Goal: Check status: Check status

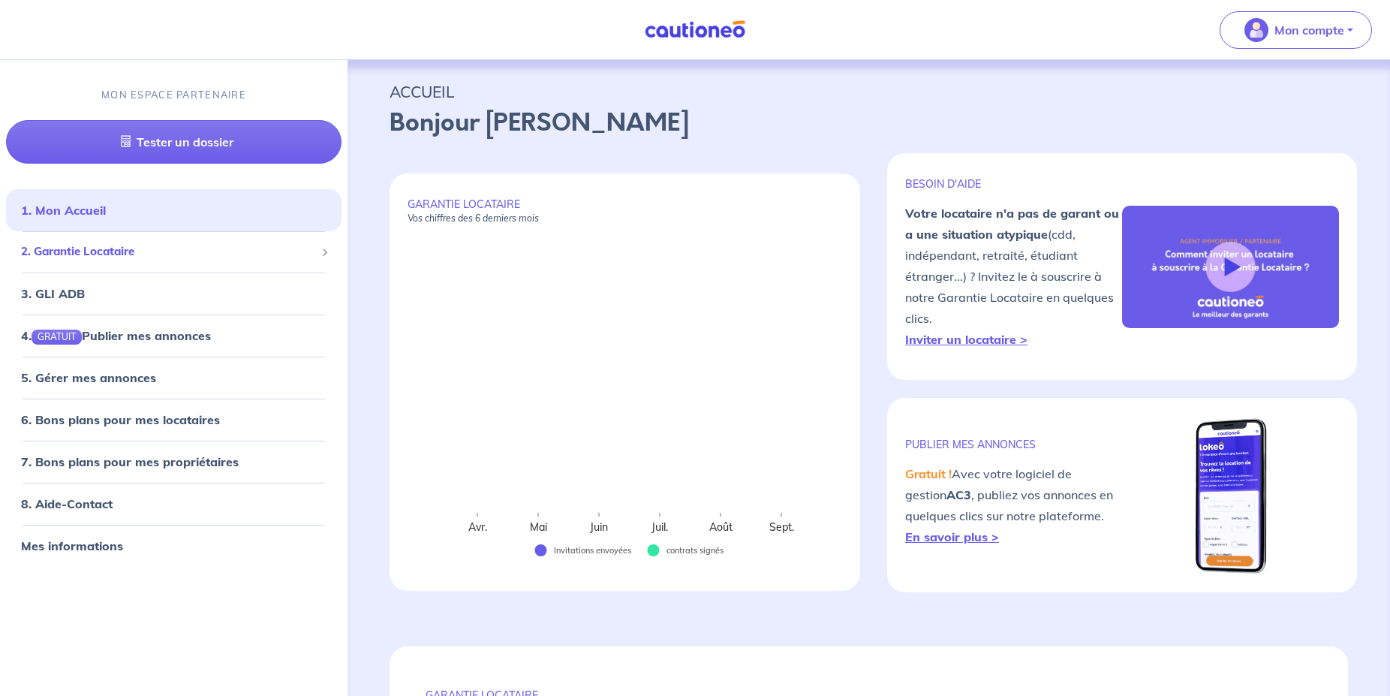
click at [139, 257] on span "2. Garantie Locataire" at bounding box center [168, 251] width 294 height 17
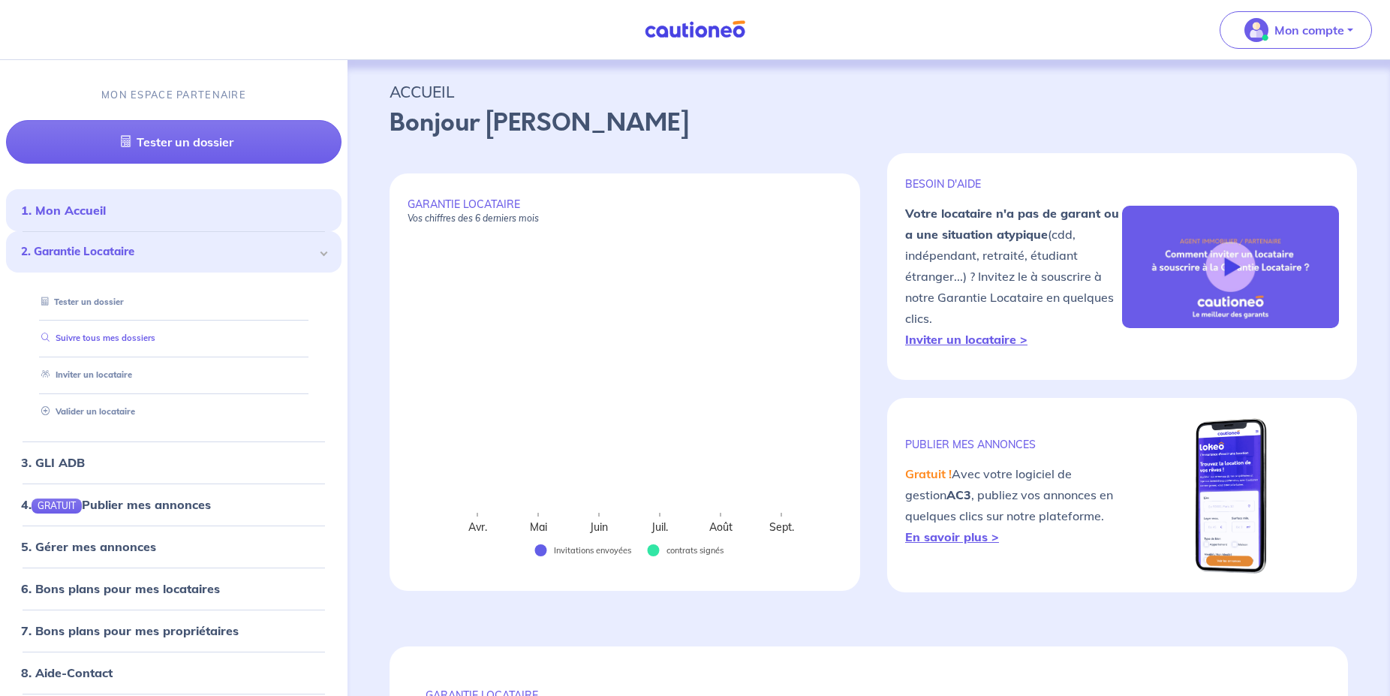
click at [137, 337] on link "Suivre tous mes dossiers" at bounding box center [95, 337] width 120 height 11
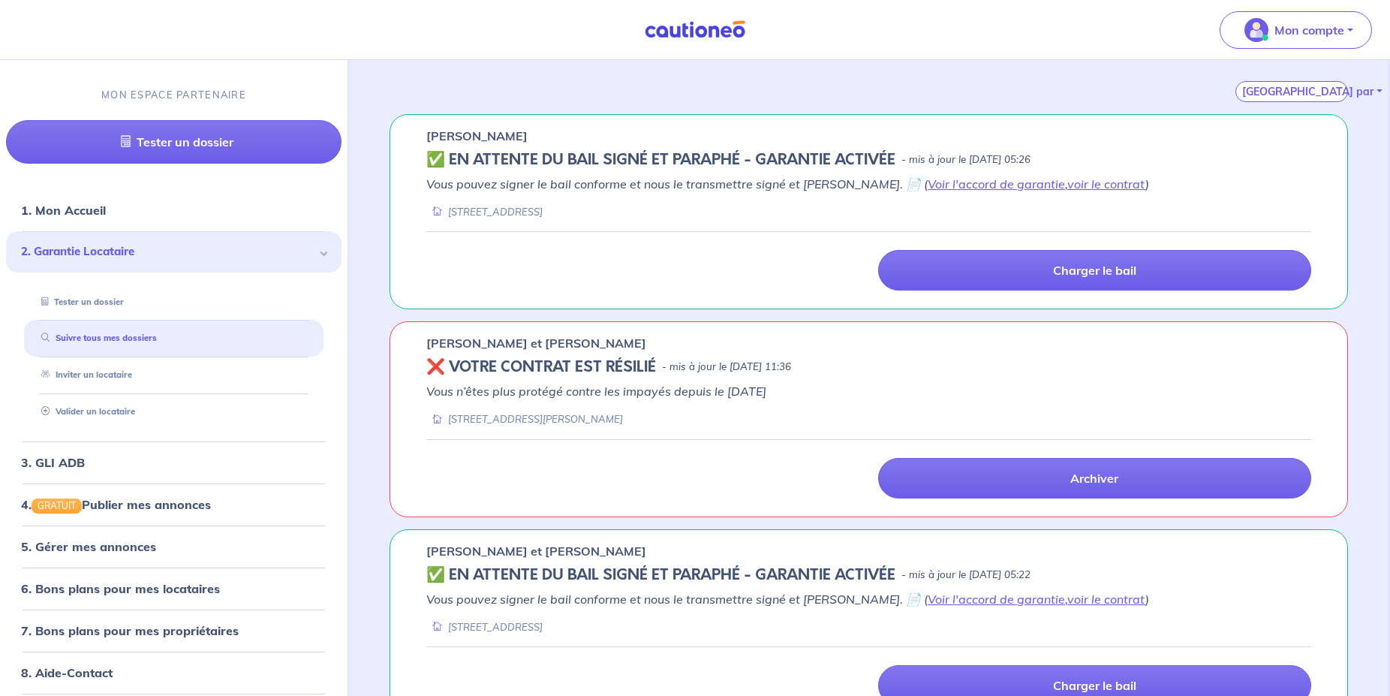
scroll to position [179, 0]
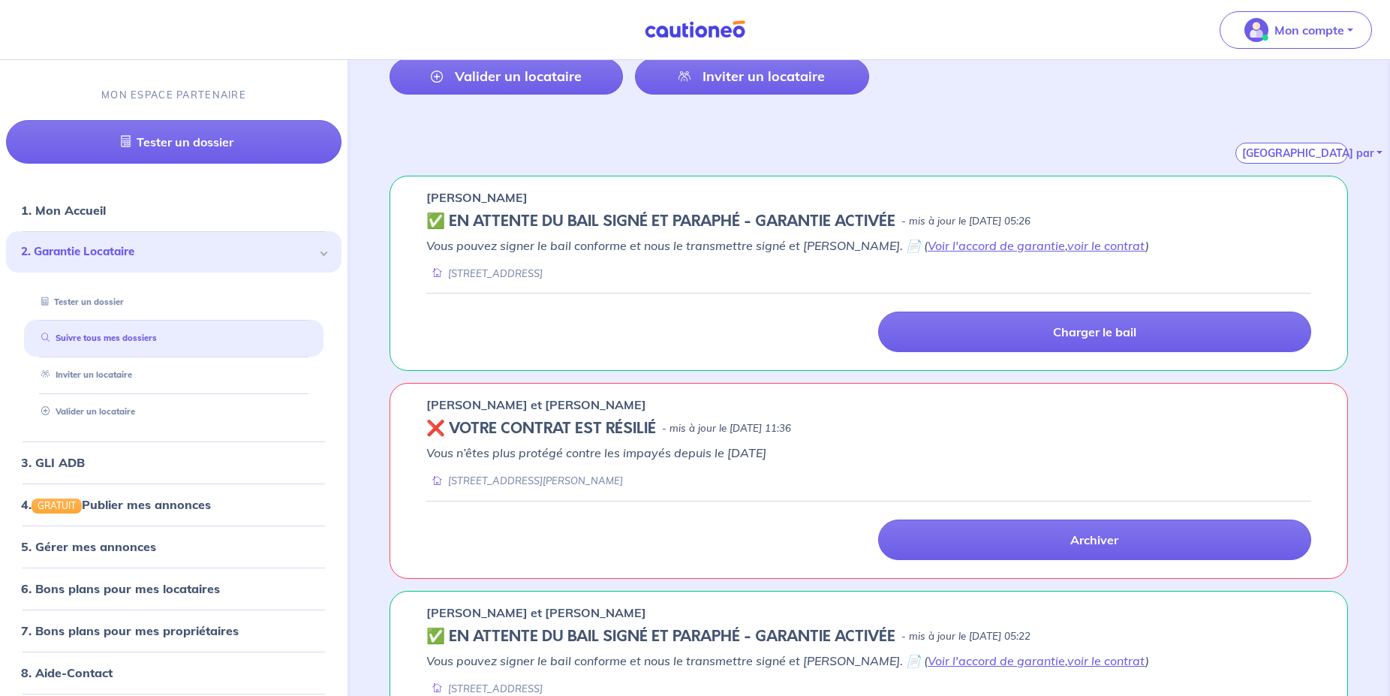
click at [1202, 268] on div "[STREET_ADDRESS]" at bounding box center [868, 273] width 885 height 14
click at [1277, 239] on p "Vous pouvez signer le bail conforme et nous le transmettre signé et [PERSON_NAM…" at bounding box center [868, 245] width 885 height 18
click at [705, 271] on div "[STREET_ADDRESS]" at bounding box center [868, 273] width 885 height 14
click at [626, 225] on h5 "✅️️️ EN ATTENTE DU BAIL SIGNÉ ET PARAPHÉ - GARANTIE ACTIVÉE" at bounding box center [660, 221] width 469 height 18
click at [447, 216] on h5 "✅️️️ EN ATTENTE DU BAIL SIGNÉ ET PARAPHÉ - GARANTIE ACTIVÉE" at bounding box center [660, 221] width 469 height 18
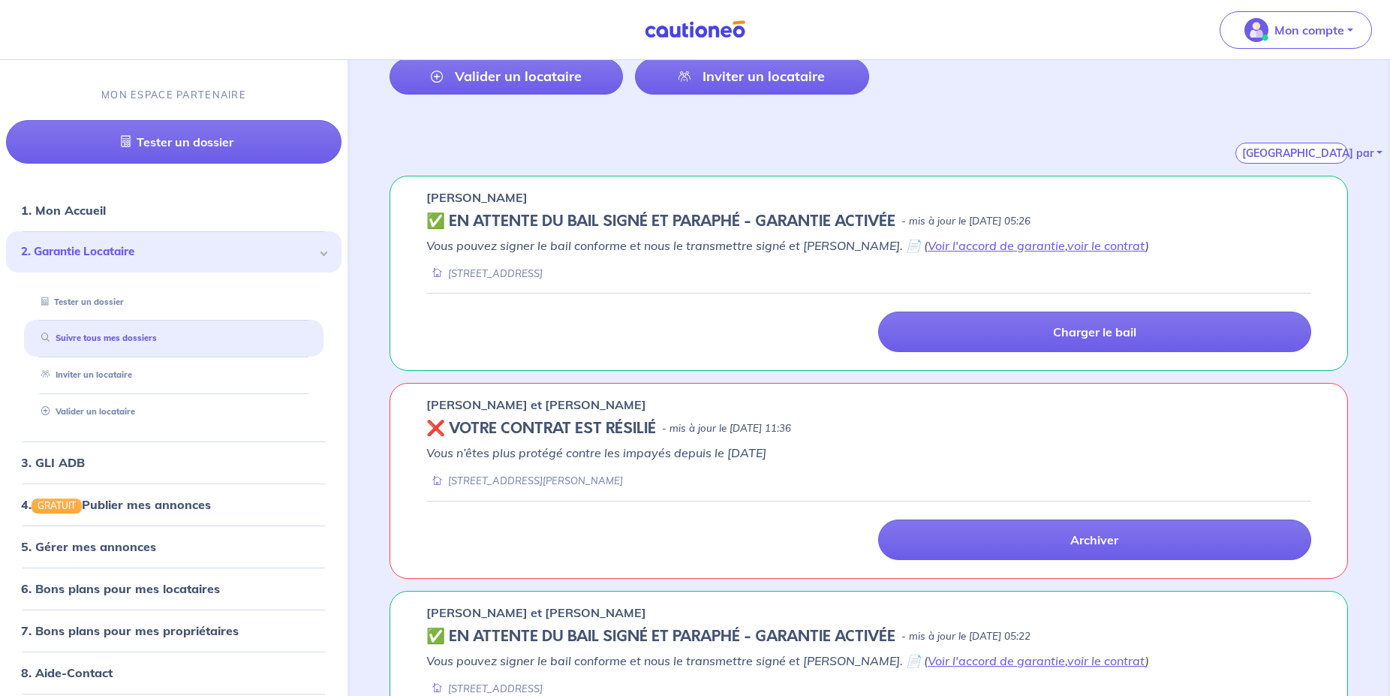
click at [512, 208] on div "[PERSON_NAME] ✅️️️ EN ATTENTE DU BAIL SIGNÉ ET PARAPHÉ - GARANTIE ACTIVÉE - mis…" at bounding box center [868, 273] width 958 height 195
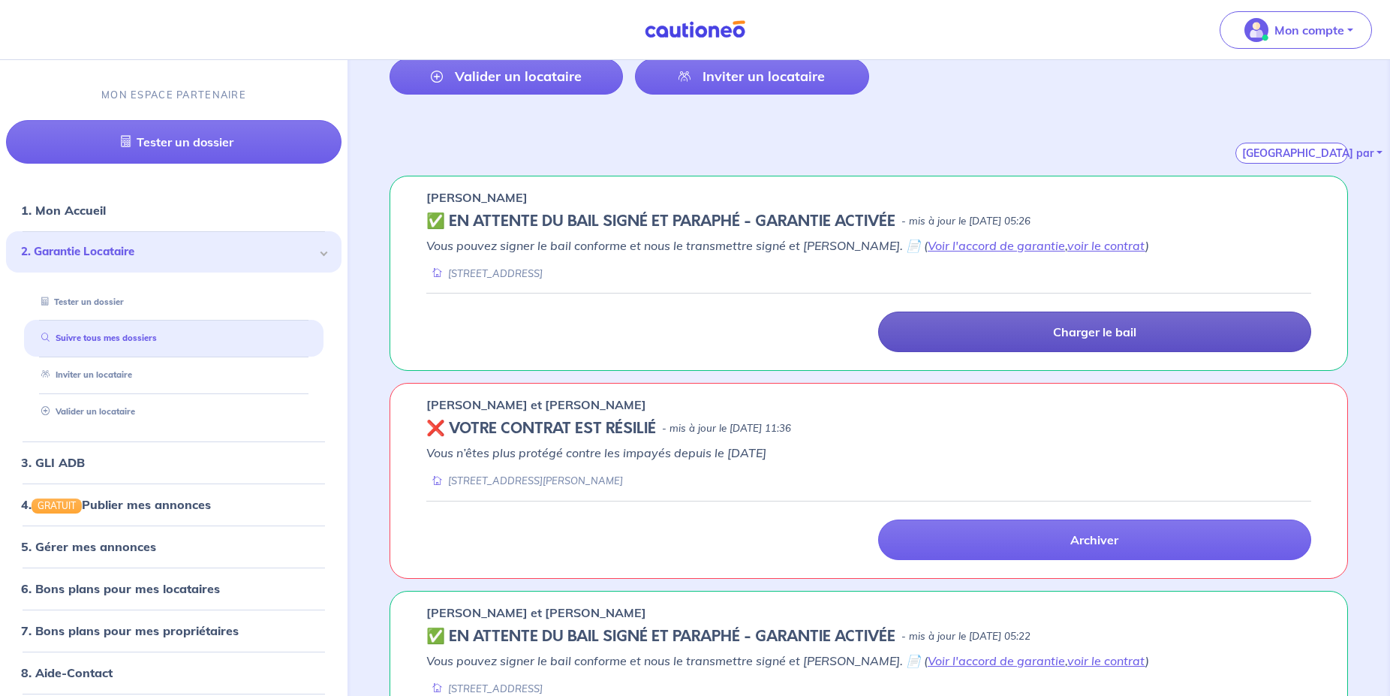
click at [1112, 337] on p "Charger le bail" at bounding box center [1094, 331] width 83 height 15
click at [1066, 336] on p "Charger le bail" at bounding box center [1094, 331] width 83 height 15
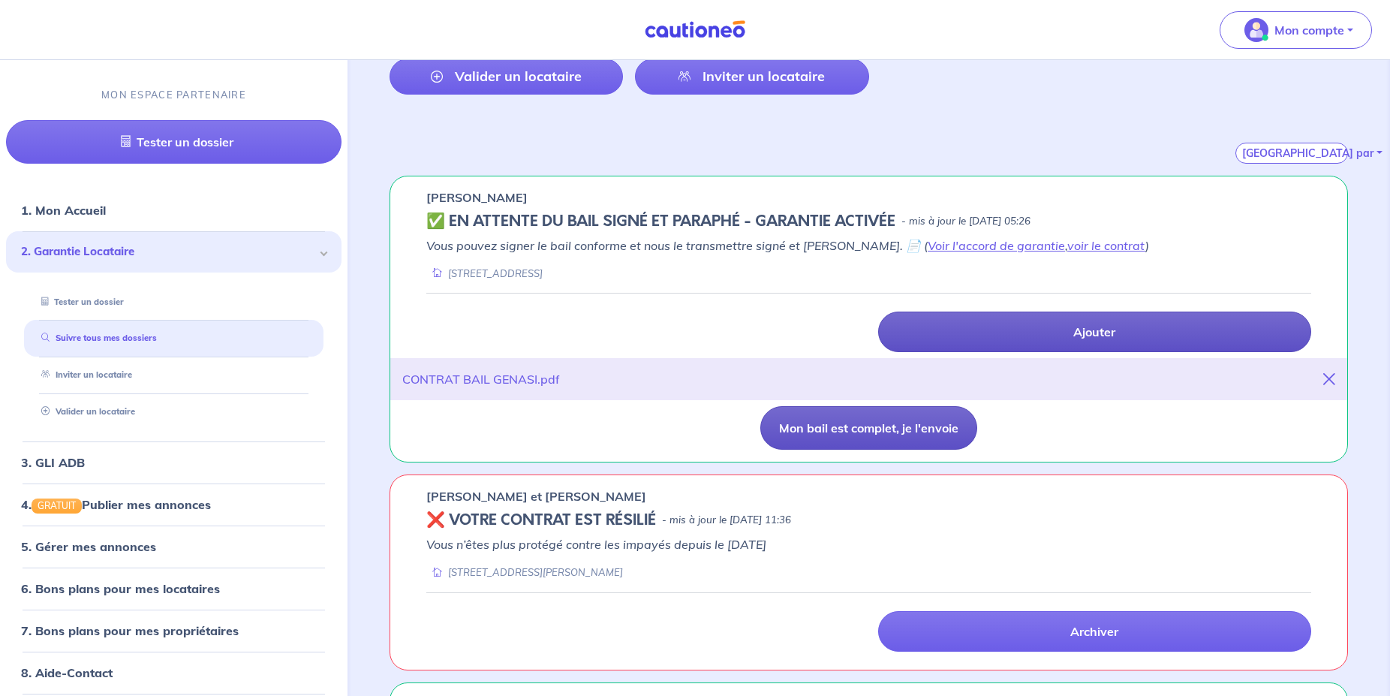
click at [878, 428] on button "Mon bail est complet, je l'envoie" at bounding box center [868, 428] width 217 height 44
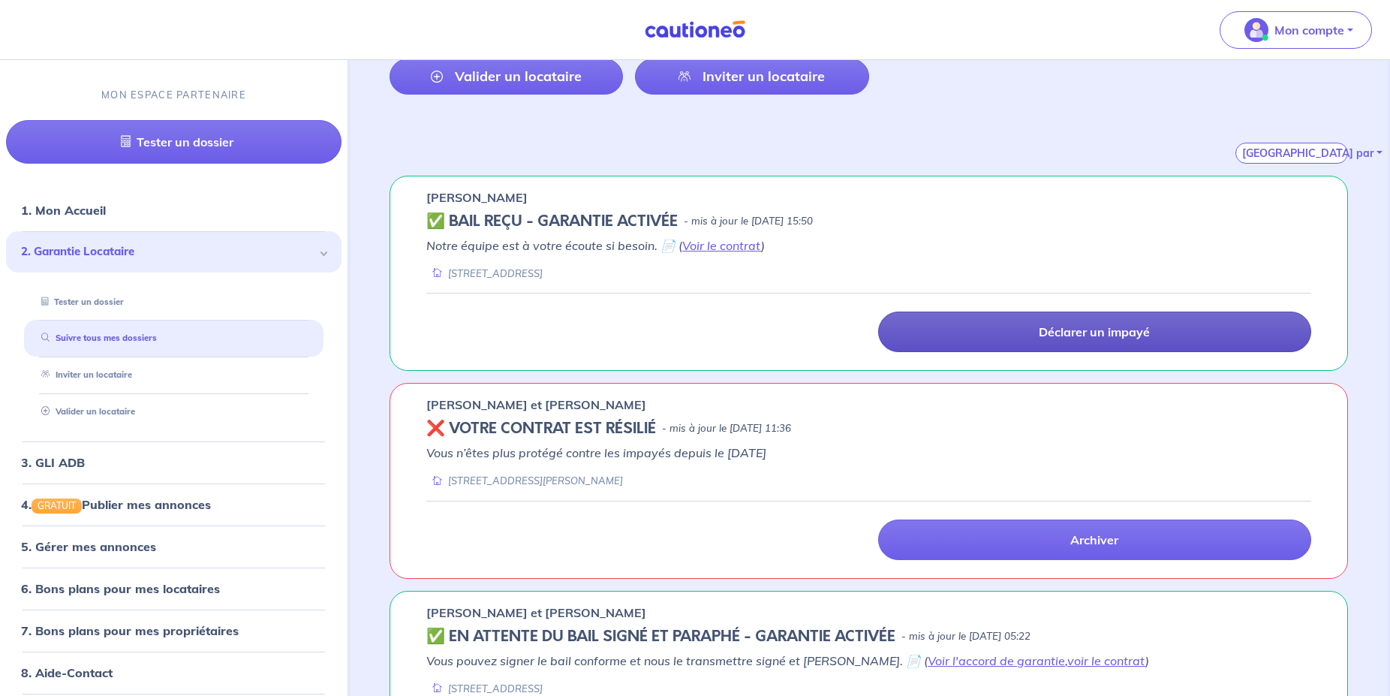
click at [1034, 240] on p "Notre équipe est à votre écoute si besoin. 📄 ( Voir le contrat )" at bounding box center [868, 245] width 885 height 18
click at [573, 338] on div "Déclarer un impayé" at bounding box center [868, 331] width 903 height 41
click at [1116, 217] on div "✅ BAIL REÇU - GARANTIE ACTIVÉE - mis à jour le [DATE] 15:50" at bounding box center [868, 221] width 885 height 18
drag, startPoint x: 889, startPoint y: 136, endPoint x: 852, endPoint y: 133, distance: 37.6
click at [890, 136] on div "[GEOGRAPHIC_DATA] par" at bounding box center [868, 135] width 958 height 57
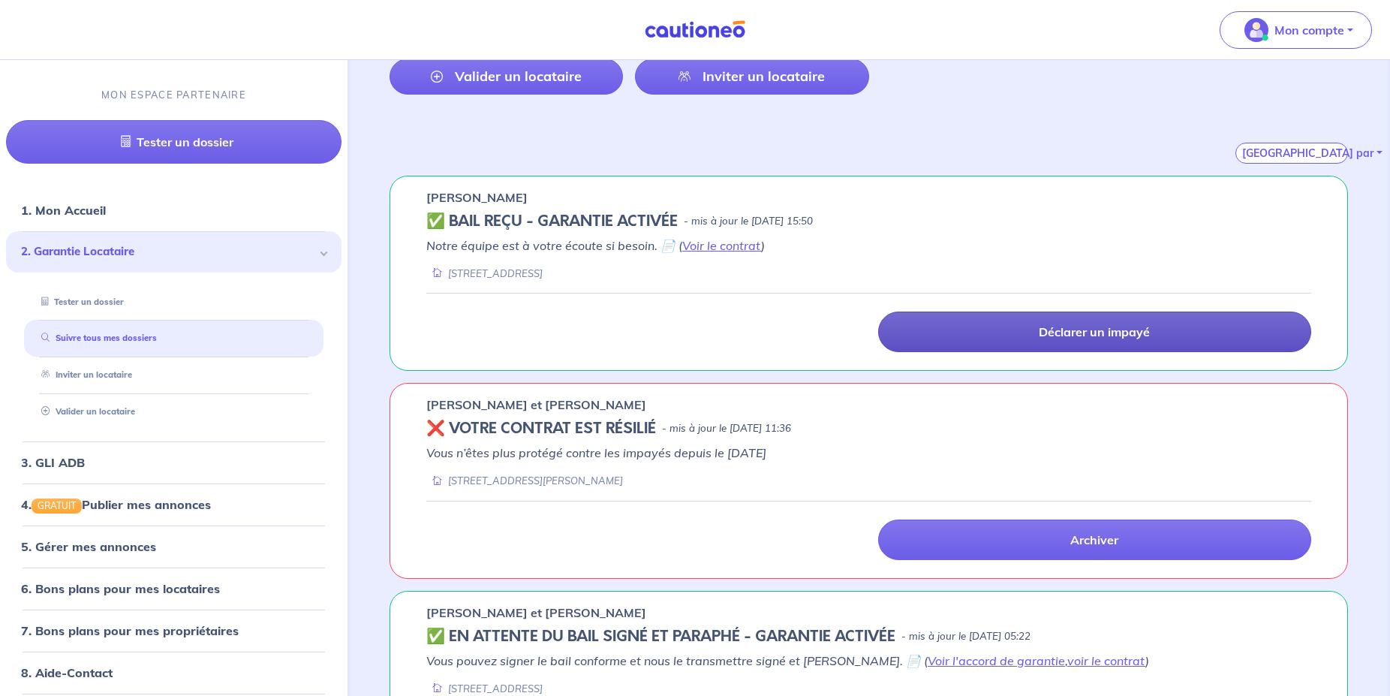
click at [570, 132] on div "[GEOGRAPHIC_DATA] par" at bounding box center [868, 135] width 958 height 57
click at [465, 138] on div "[GEOGRAPHIC_DATA] par" at bounding box center [868, 135] width 958 height 57
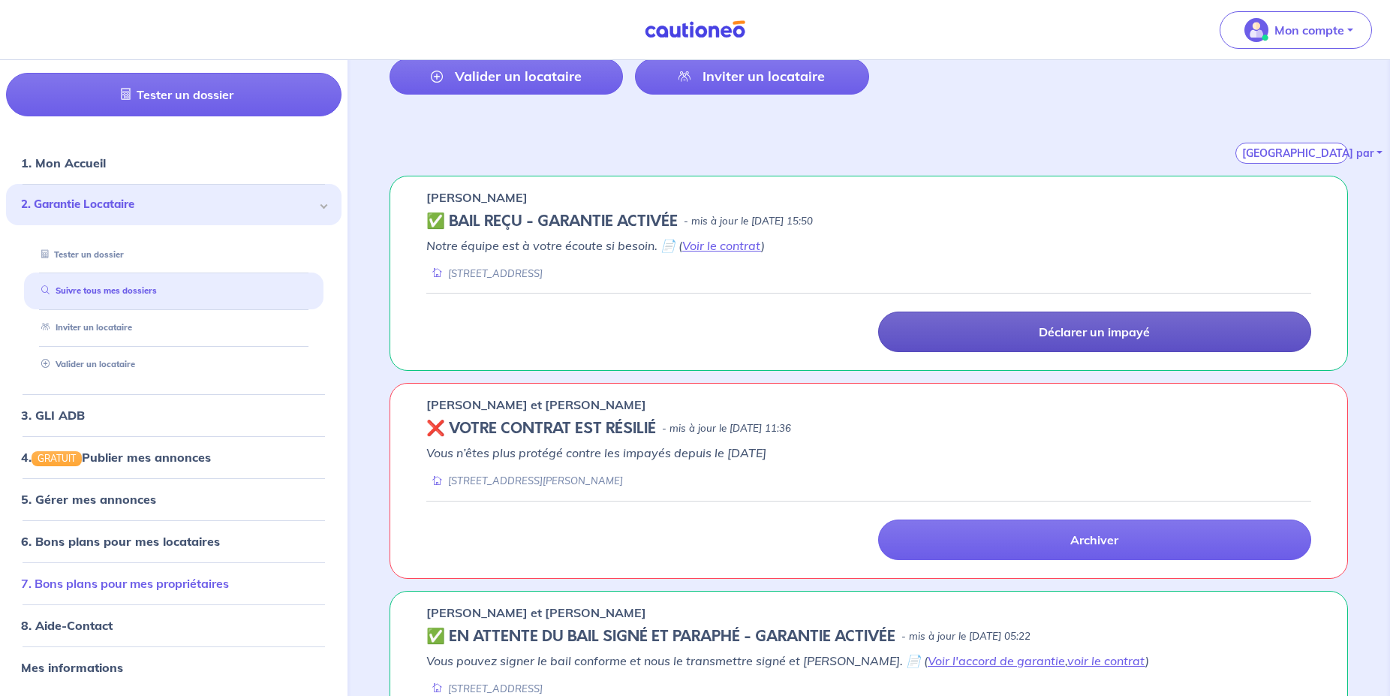
scroll to position [0, 0]
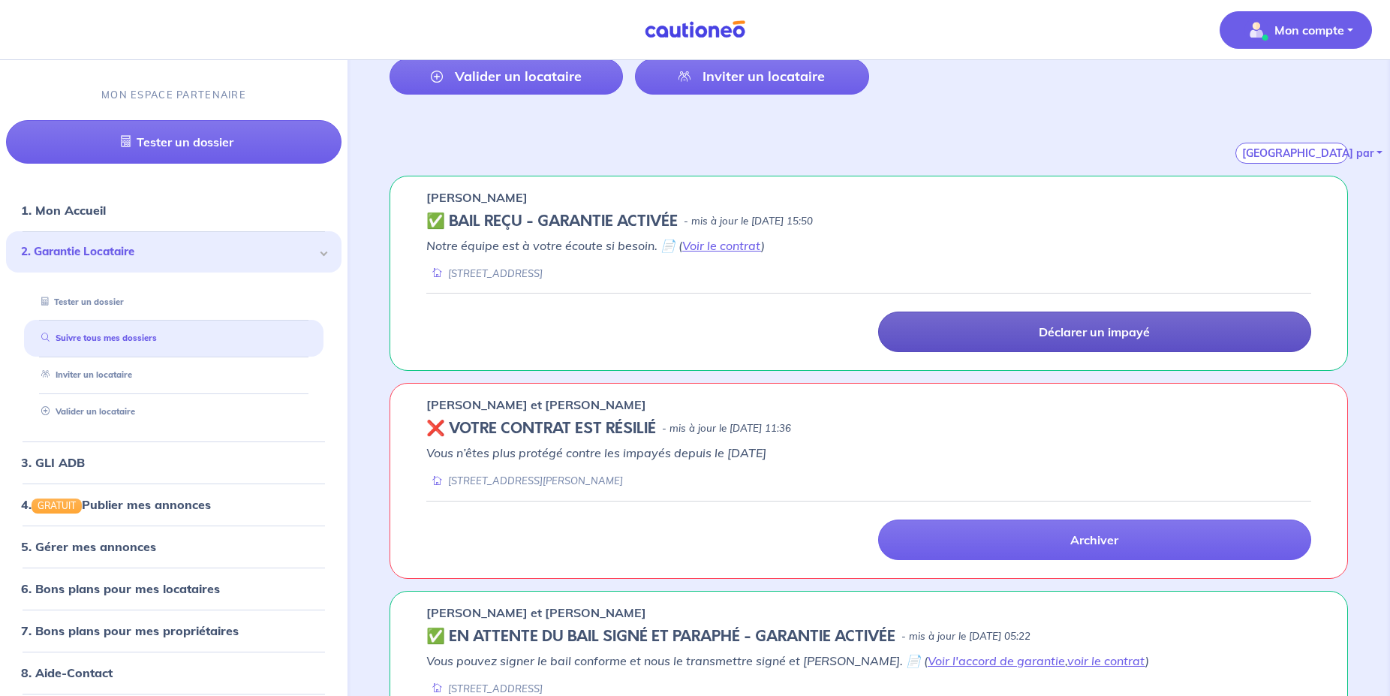
click at [1312, 34] on p "Mon compte" at bounding box center [1309, 30] width 70 height 18
drag, startPoint x: 1267, startPoint y: 132, endPoint x: 1260, endPoint y: 135, distance: 8.1
click at [1268, 132] on link "Me déconnecter" at bounding box center [1280, 129] width 121 height 24
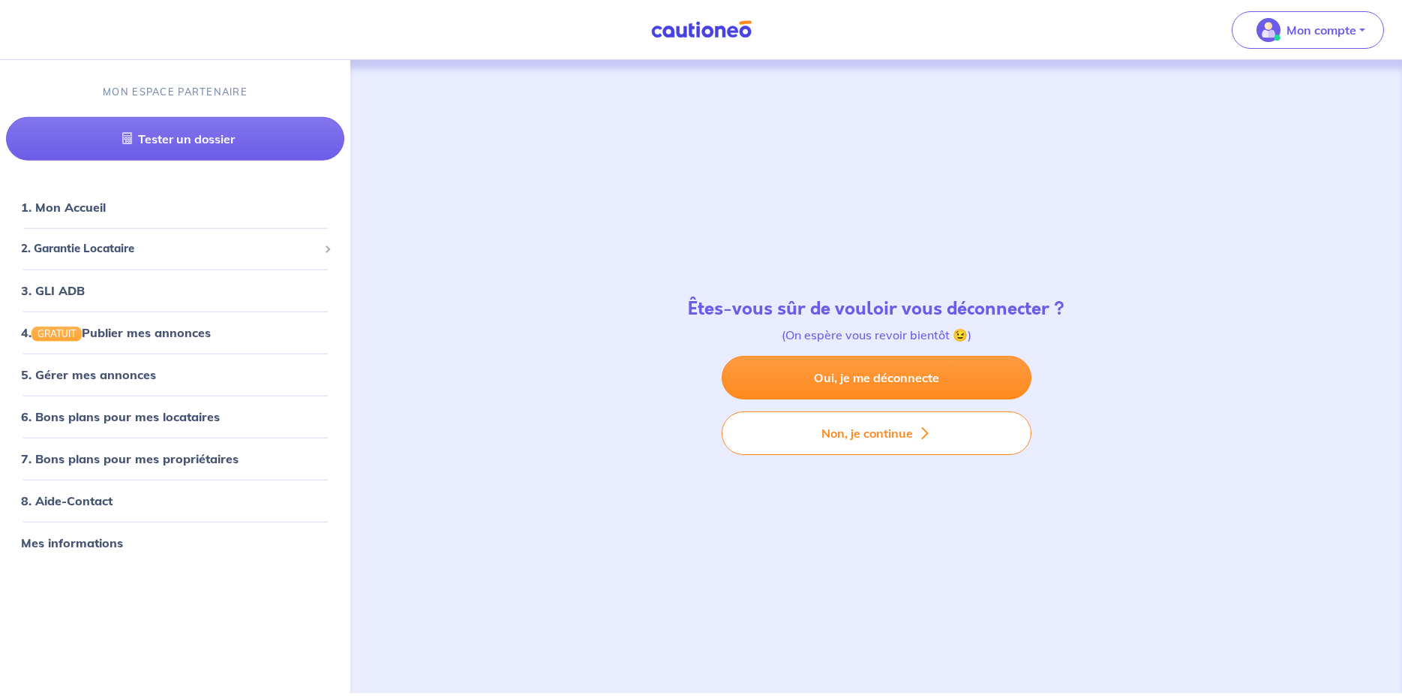
click at [560, 174] on div "Êtes-vous sûr de vouloir vous déconnecter ? (On espère vous revoir bientôt 😉) O…" at bounding box center [876, 376] width 990 height 633
click at [519, 244] on div "Êtes-vous sûr de vouloir vous déconnecter ? (On espère vous revoir bientôt 😉) O…" at bounding box center [876, 376] width 990 height 633
